Goal: Task Accomplishment & Management: Manage account settings

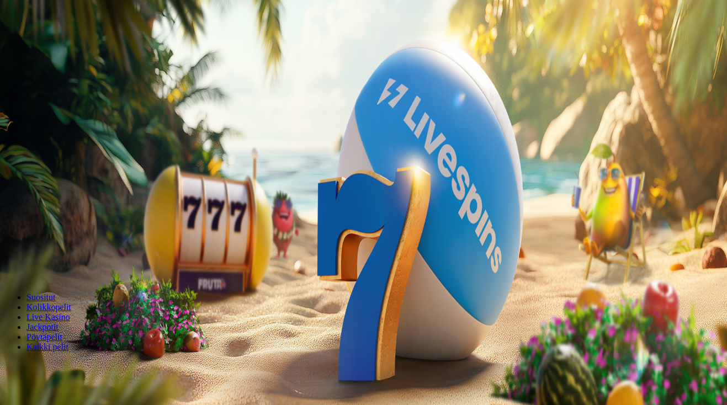
click at [82, 46] on button "Kirjaudu" at bounding box center [77, 40] width 36 height 12
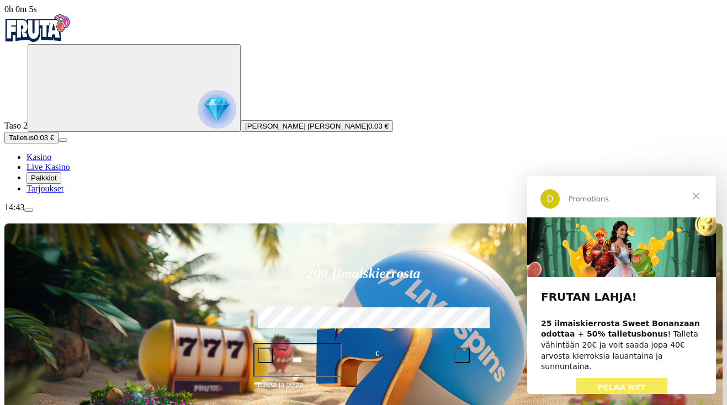
click at [697, 193] on span "Sulje" at bounding box center [697, 196] width 40 height 40
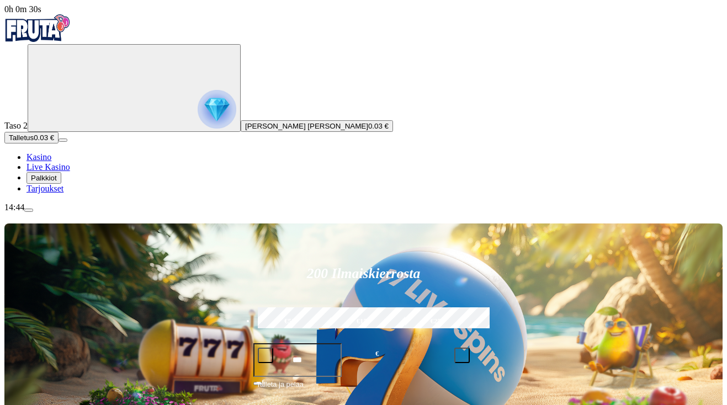
click at [34, 142] on span "Talletus" at bounding box center [21, 138] width 25 height 8
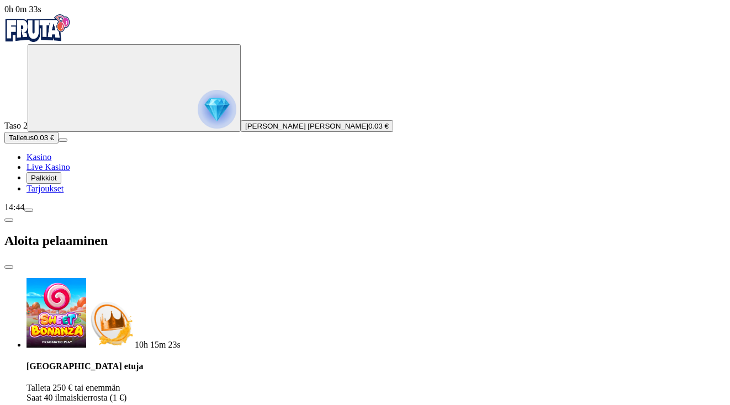
click at [9, 267] on span "close icon" at bounding box center [9, 267] width 0 height 0
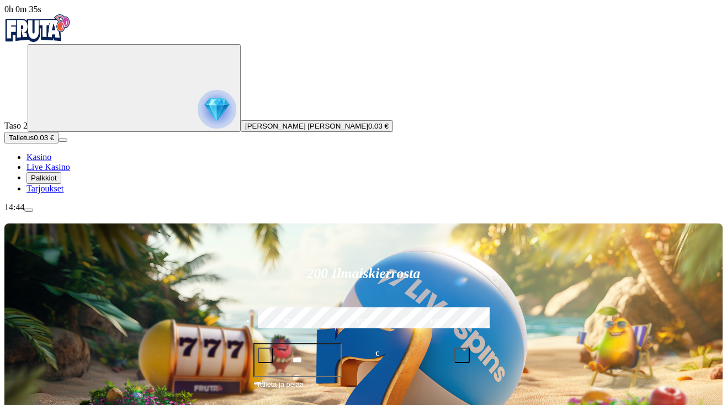
click at [29, 210] on span "menu icon" at bounding box center [29, 210] width 0 height 0
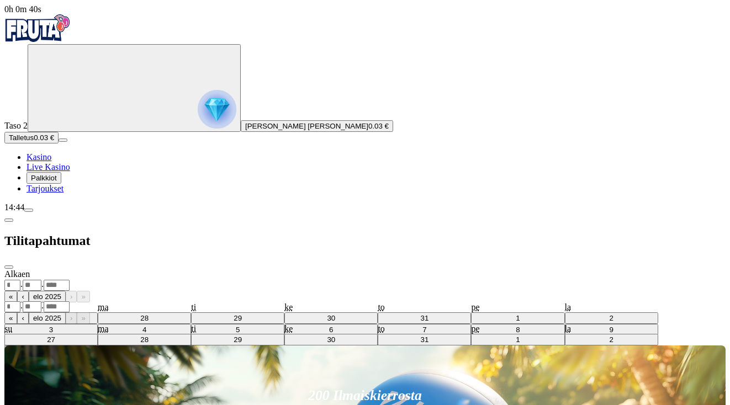
click at [270, 279] on div ". ." at bounding box center [364, 285] width 721 height 12
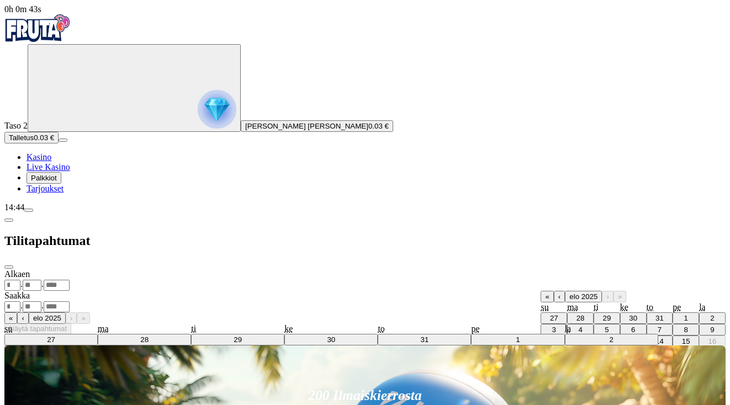
click at [554, 291] on button "‹" at bounding box center [559, 297] width 11 height 12
click at [552, 314] on abbr "1" at bounding box center [554, 318] width 4 height 8
type input "*"
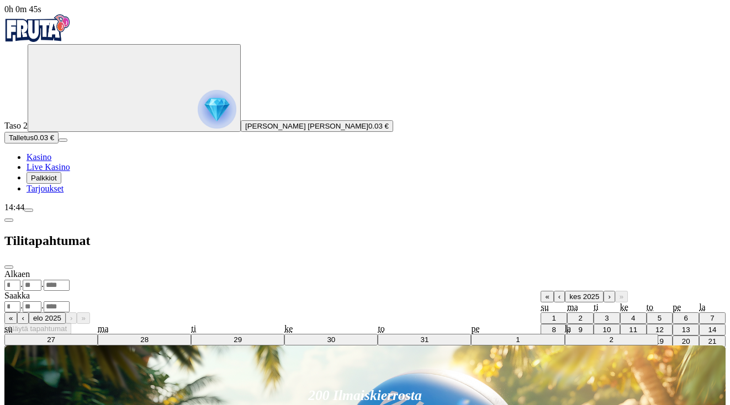
type input "****"
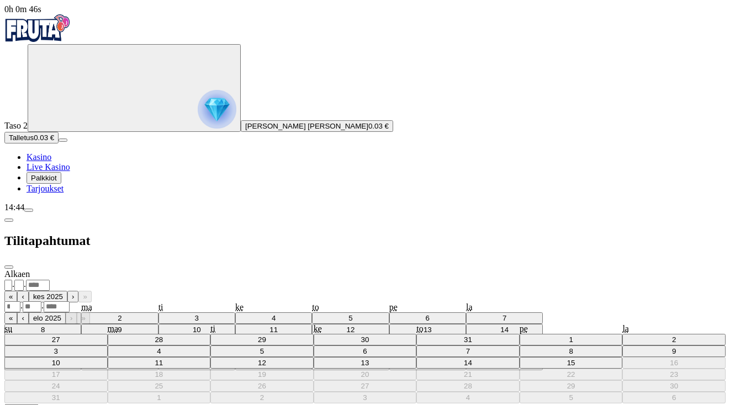
click at [294, 301] on div ". ." at bounding box center [364, 307] width 721 height 12
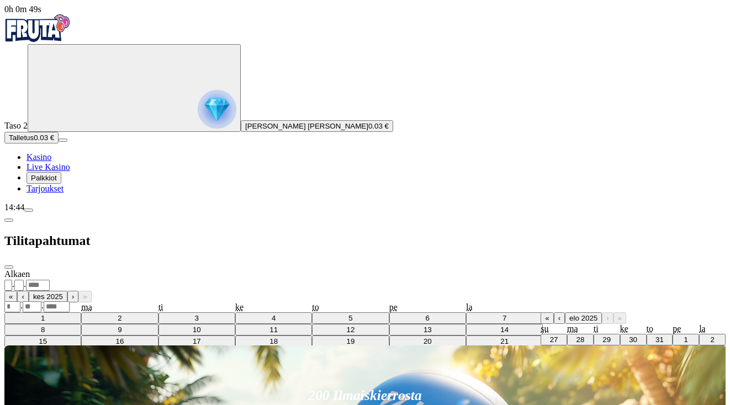
click at [682, 359] on abbr "15" at bounding box center [686, 363] width 8 height 8
type input "**"
type input "*"
type input "****"
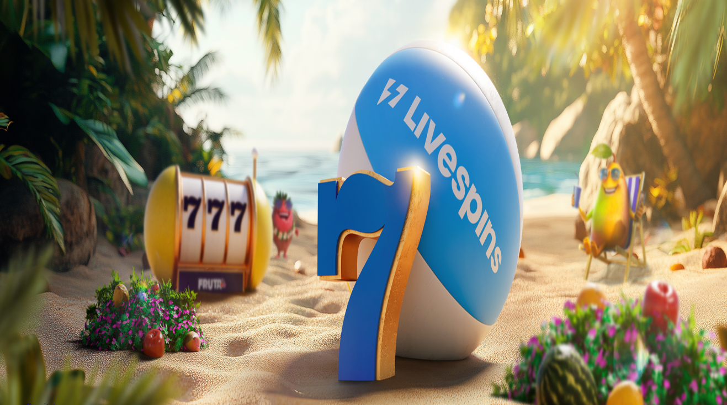
click at [29, 210] on span "menu icon" at bounding box center [29, 210] width 0 height 0
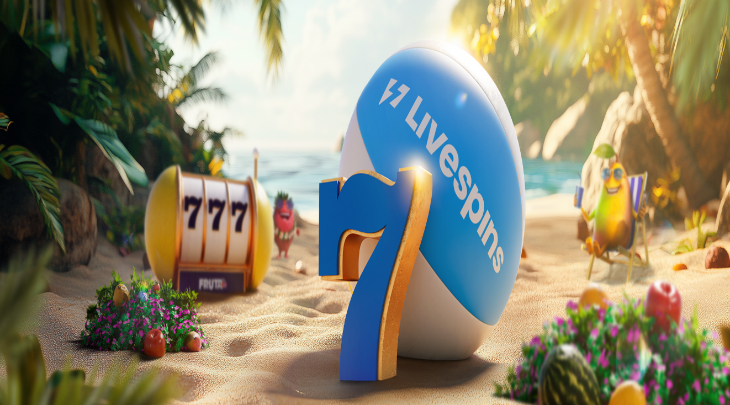
click at [97, 374] on button "Tilini Yksityiskohdat" at bounding box center [62, 380] width 71 height 12
